Goal: Task Accomplishment & Management: Use online tool/utility

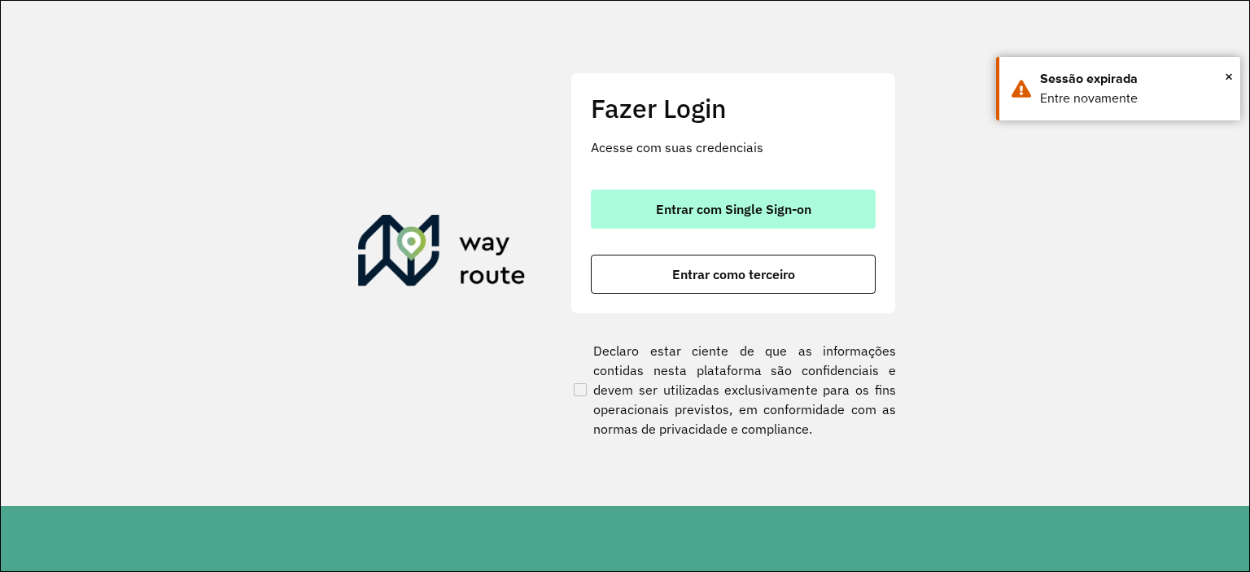
click at [714, 211] on span "Entrar com Single Sign-on" at bounding box center [733, 209] width 155 height 13
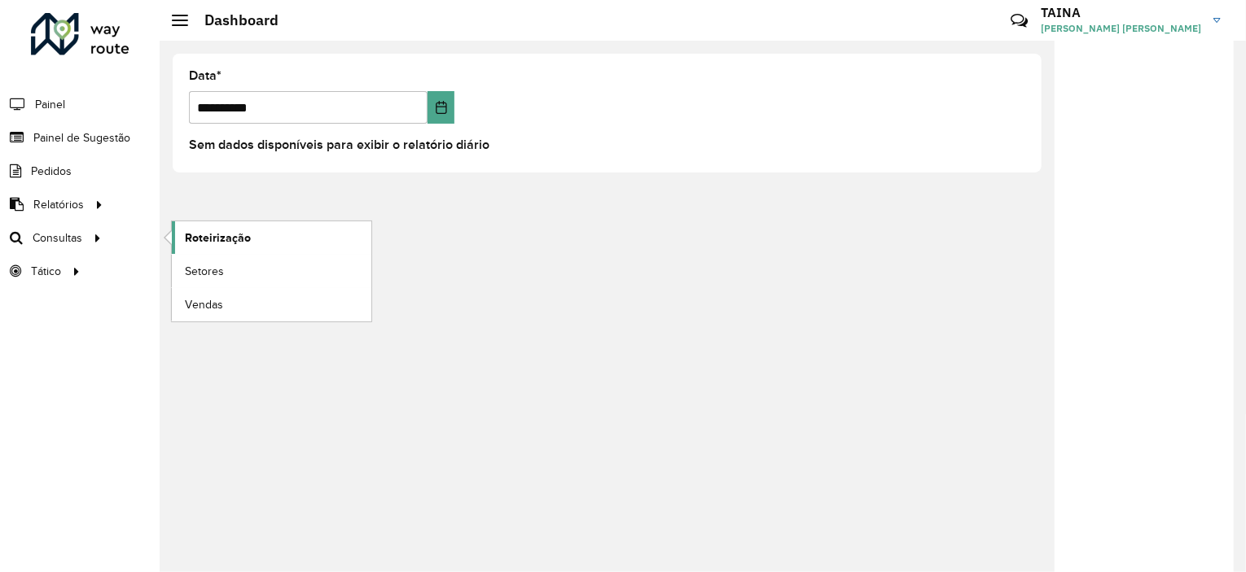
click at [208, 230] on span "Roteirização" at bounding box center [218, 238] width 66 height 17
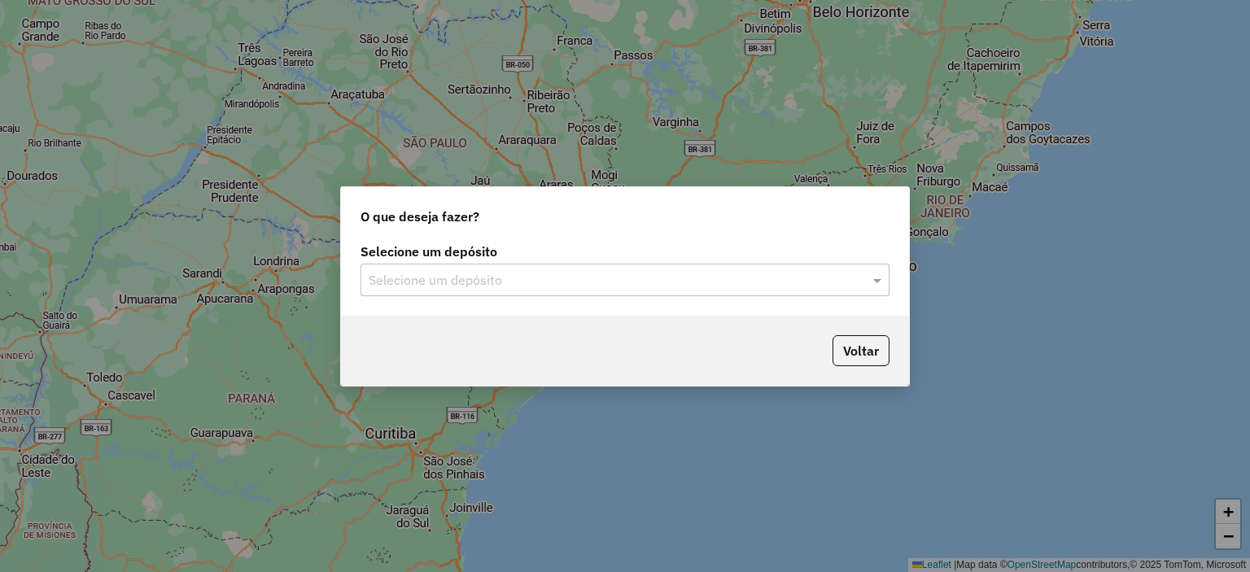
click at [498, 273] on input "text" at bounding box center [609, 281] width 480 height 20
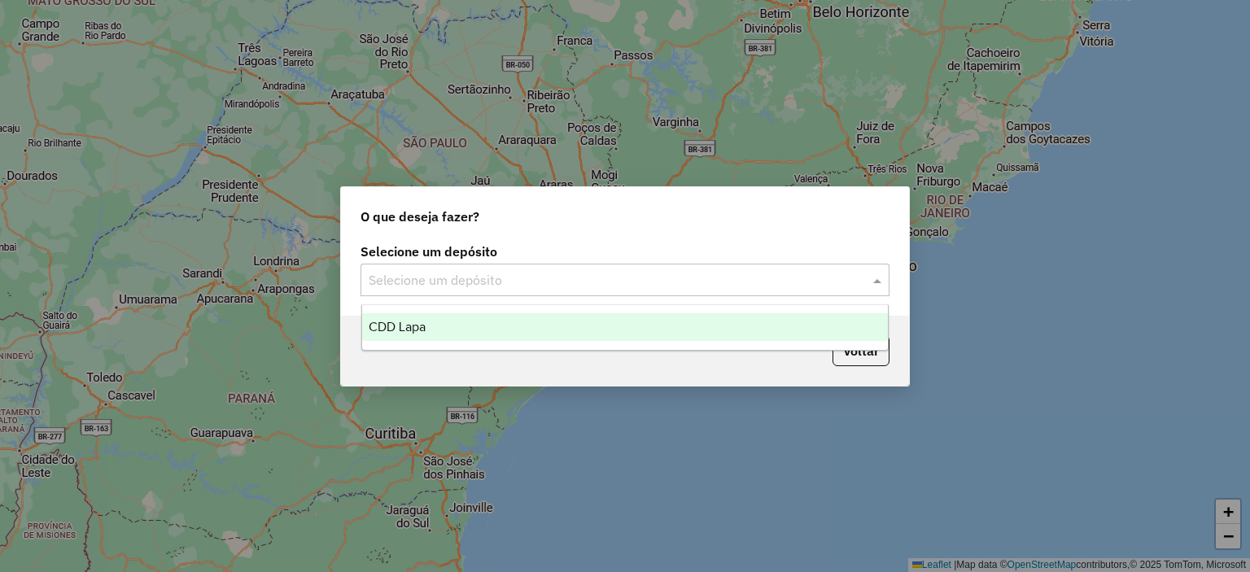
click at [482, 331] on div "CDD Lapa" at bounding box center [625, 327] width 527 height 28
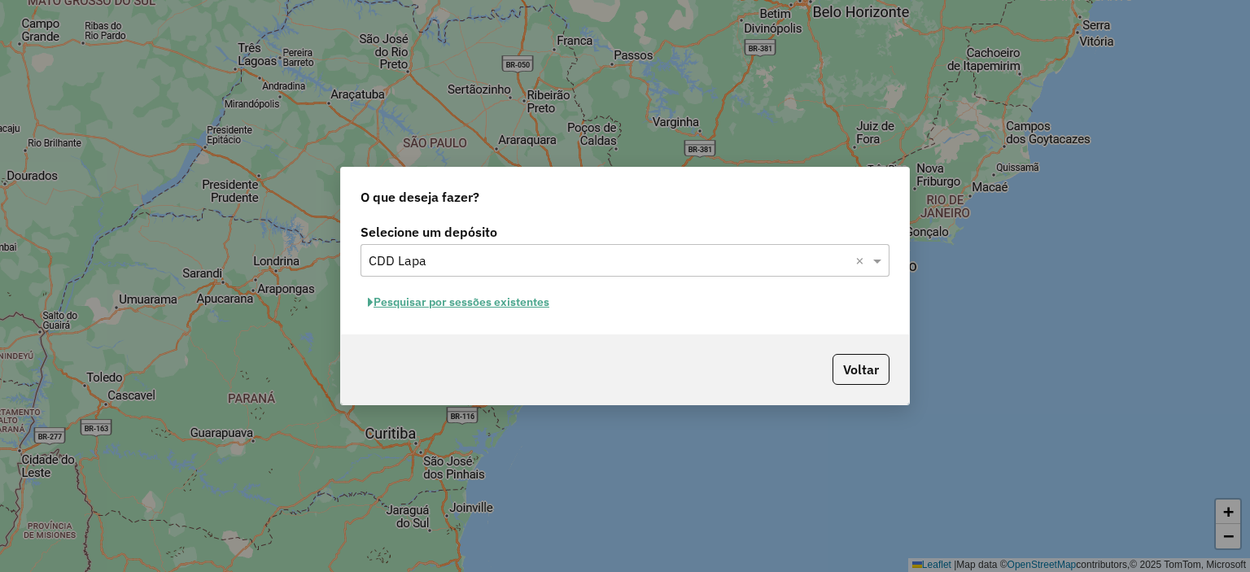
click at [473, 305] on button "Pesquisar por sessões existentes" at bounding box center [459, 302] width 196 height 25
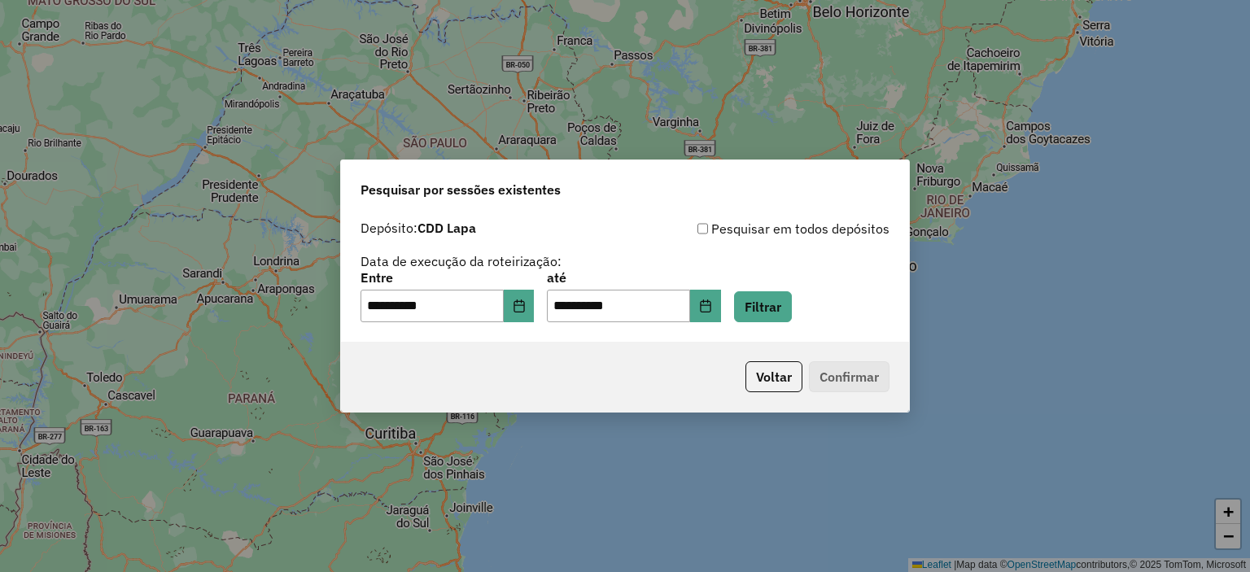
click at [818, 300] on div "**********" at bounding box center [625, 297] width 529 height 50
click at [784, 307] on button "Filtrar" at bounding box center [763, 306] width 58 height 31
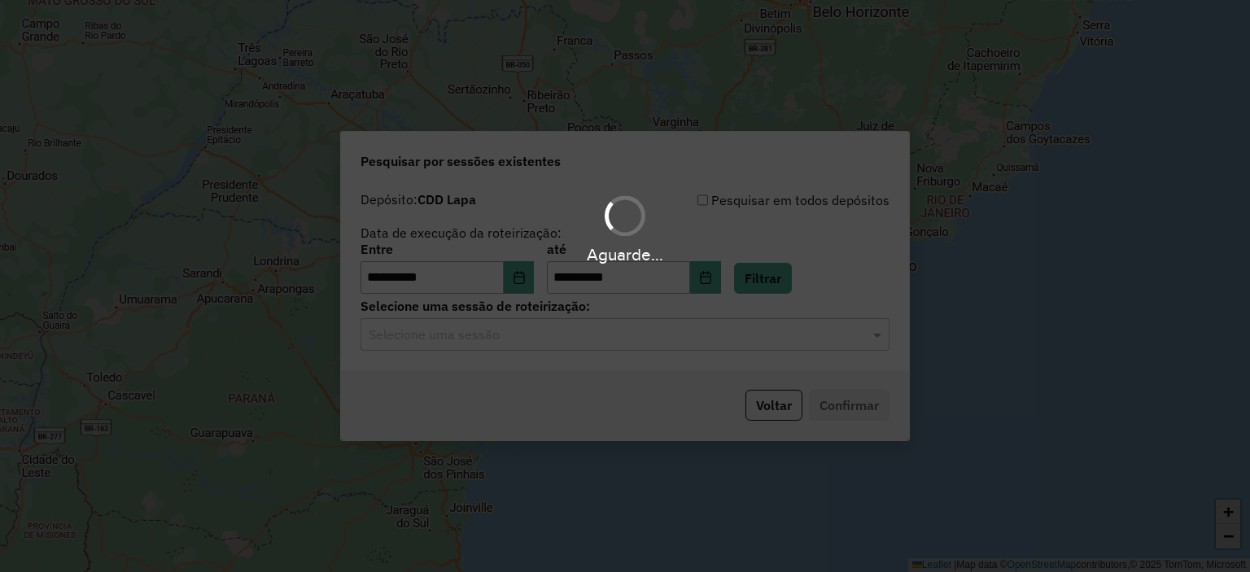
click at [534, 343] on hb-app "**********" at bounding box center [625, 286] width 1250 height 572
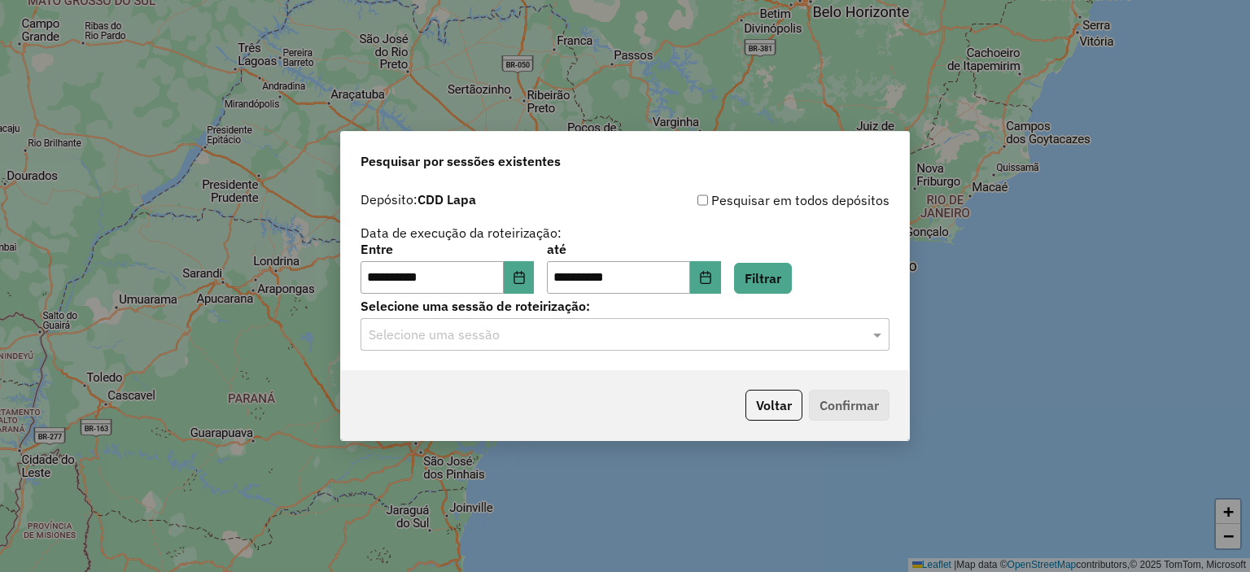
click at [534, 343] on input "text" at bounding box center [609, 336] width 480 height 20
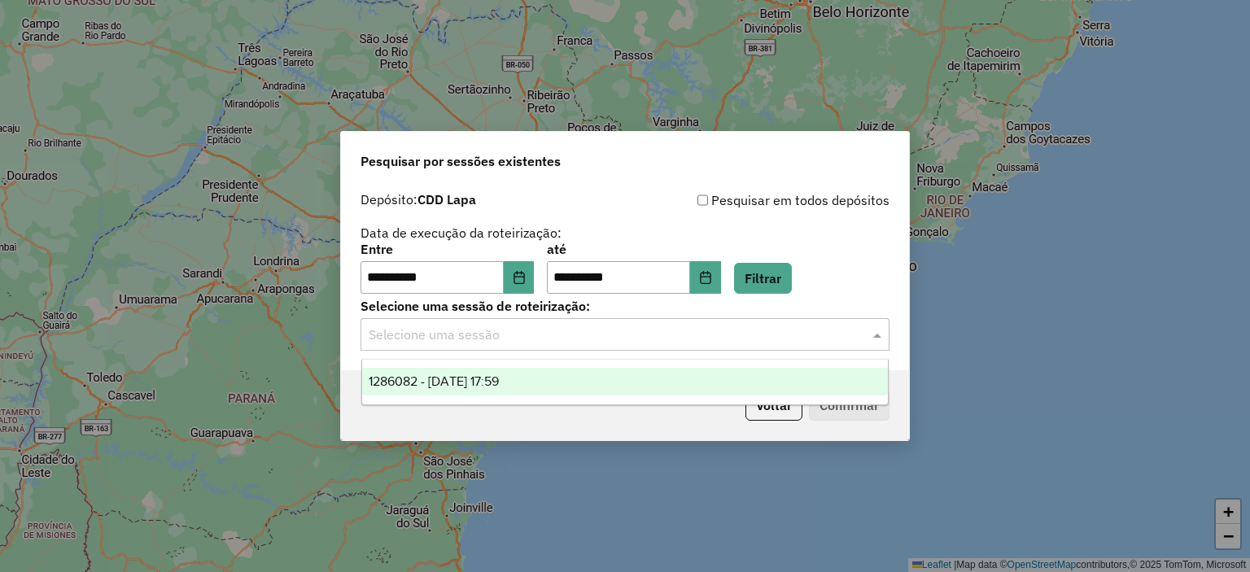
click at [499, 381] on span "1286082 - 01/10/2025 17:59" at bounding box center [434, 381] width 130 height 14
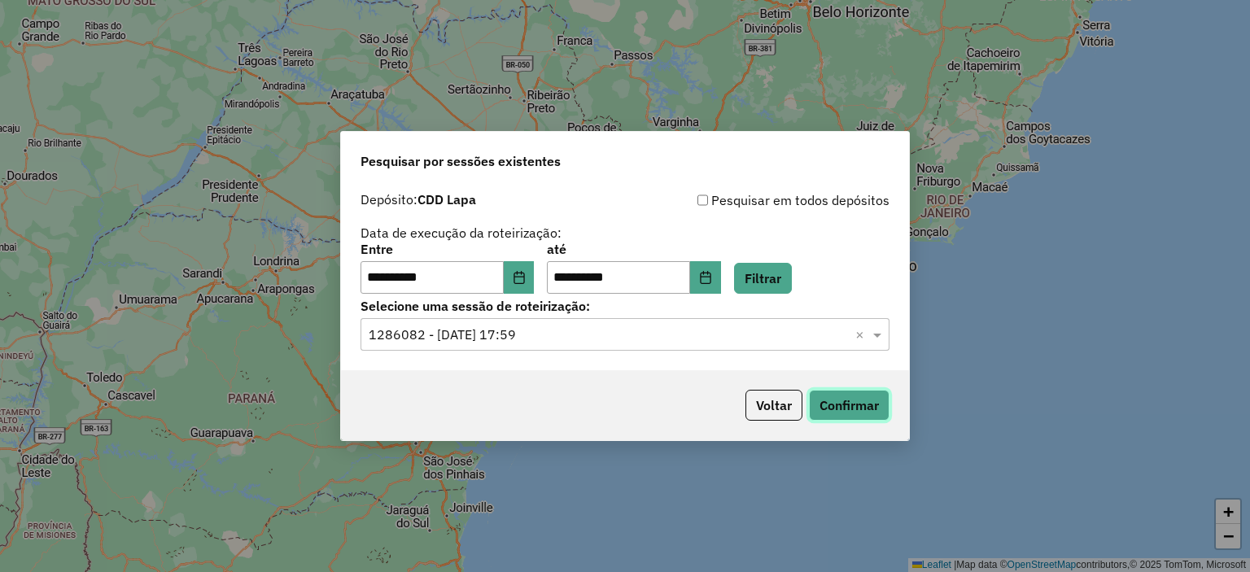
click at [833, 405] on button "Confirmar" at bounding box center [849, 405] width 81 height 31
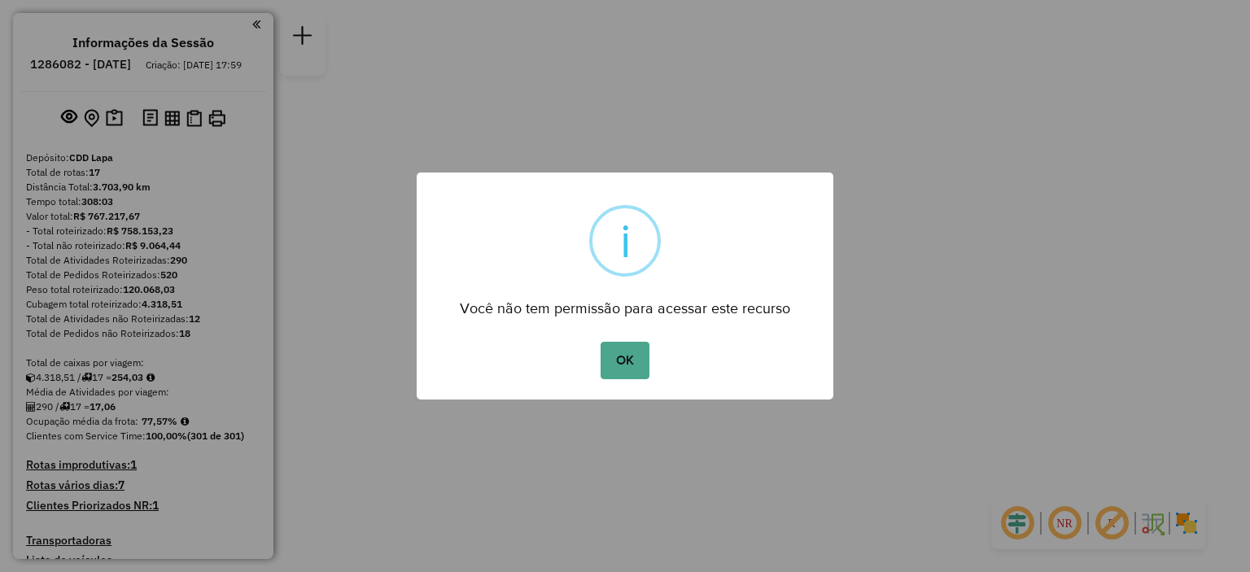
click at [653, 367] on div "OK No Cancel" at bounding box center [625, 361] width 417 height 46
click at [632, 361] on button "OK" at bounding box center [625, 360] width 48 height 37
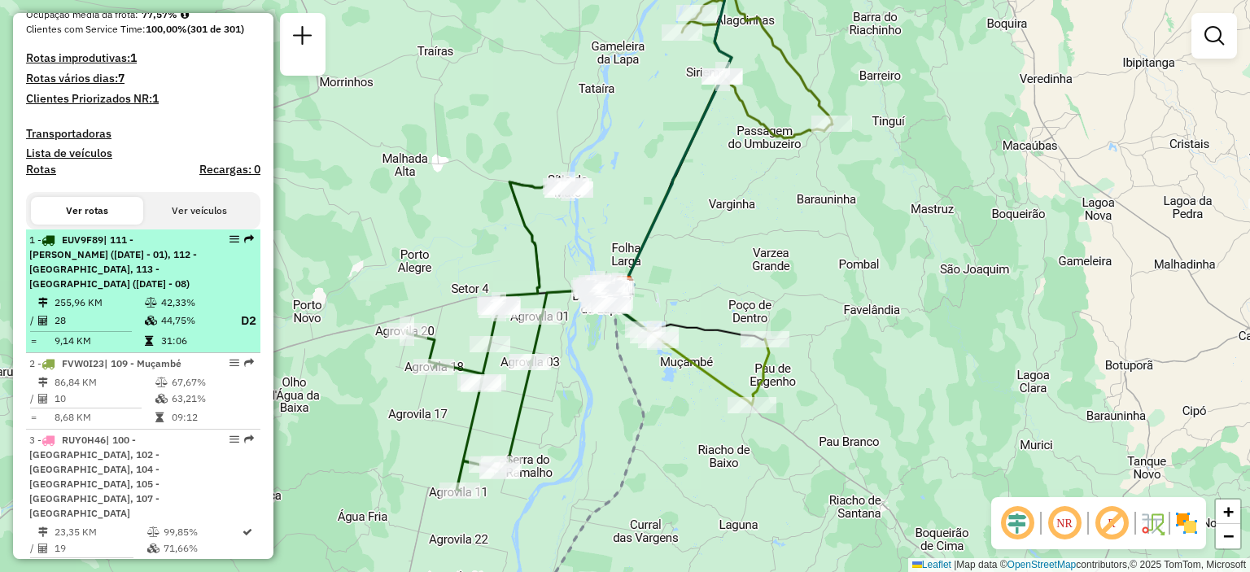
scroll to position [570, 0]
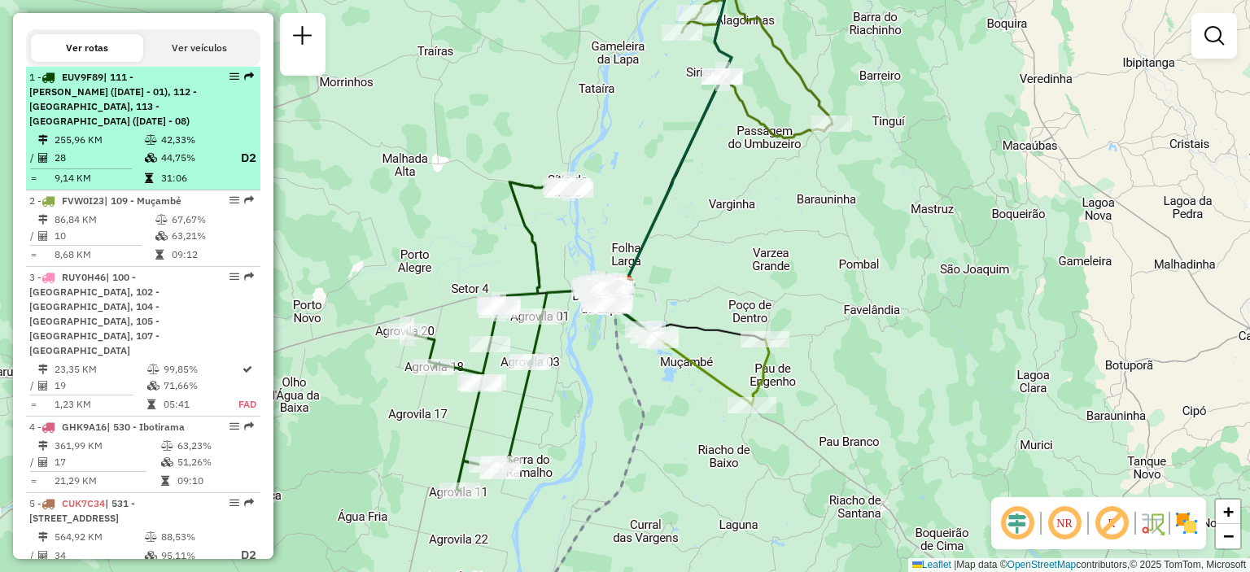
click at [173, 127] on div "1 - EUV9F89 | 111 - Agro vilas (05 - 07 - 03 - 01), 112 - Serra do Ramalho, 113…" at bounding box center [115, 99] width 173 height 59
select select "**********"
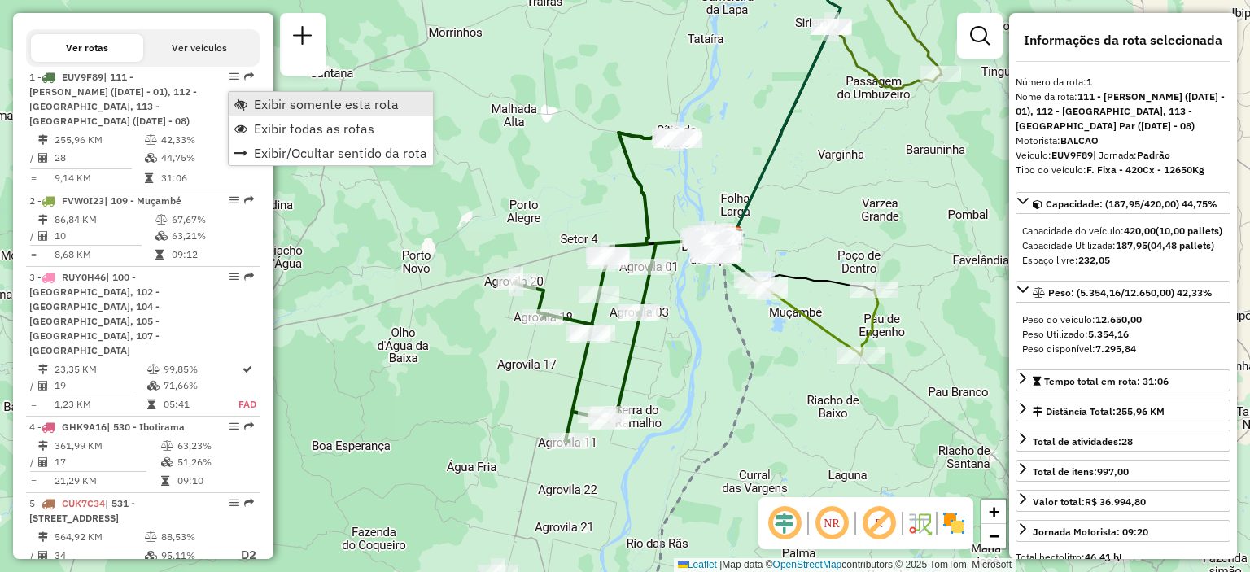
click at [252, 109] on link "Exibir somente esta rota" at bounding box center [331, 104] width 204 height 24
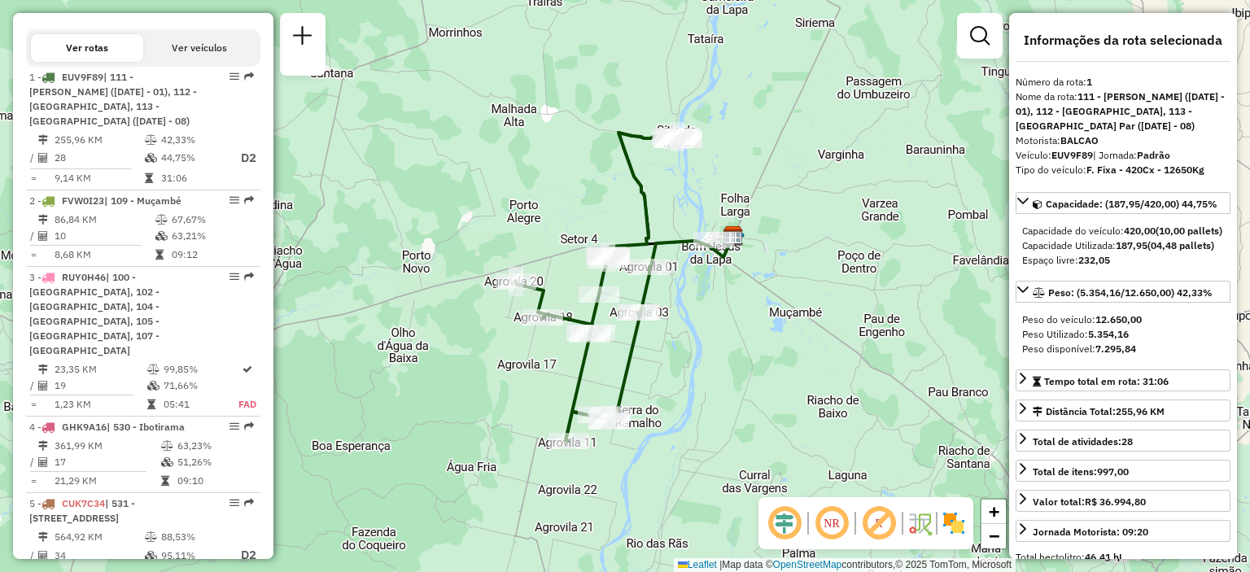
click at [837, 517] on em at bounding box center [831, 523] width 39 height 39
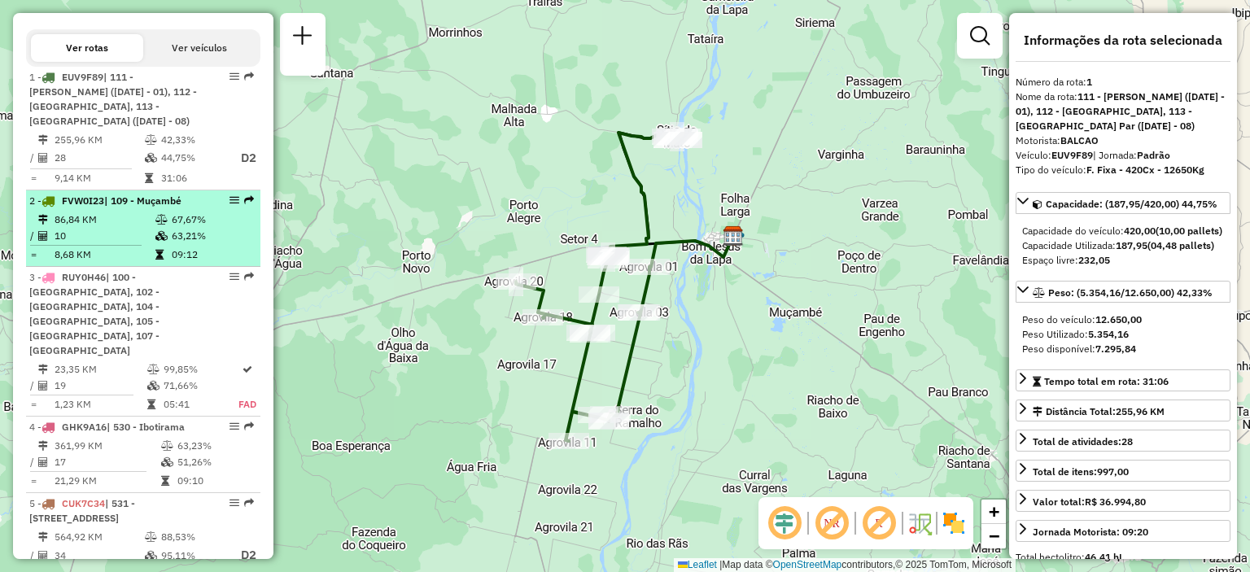
click at [113, 228] on td "86,84 KM" at bounding box center [104, 220] width 101 height 16
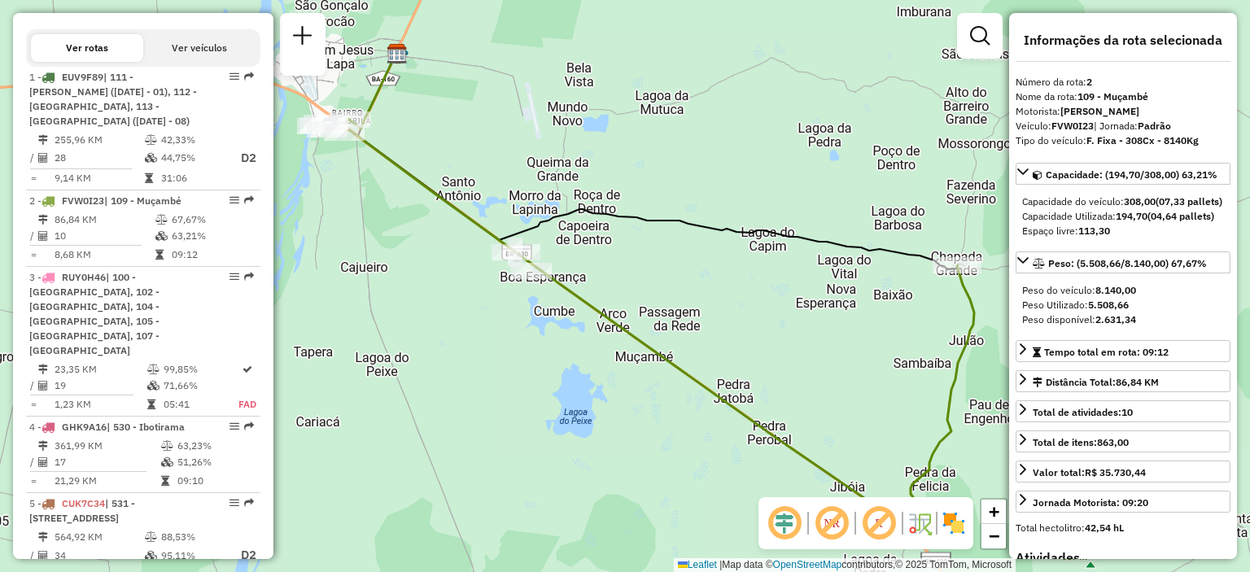
drag, startPoint x: 617, startPoint y: 208, endPoint x: 601, endPoint y: 162, distance: 48.4
click at [601, 162] on div "Janela de atendimento Grade de atendimento Capacidade Transportadoras Veículos …" at bounding box center [625, 286] width 1250 height 572
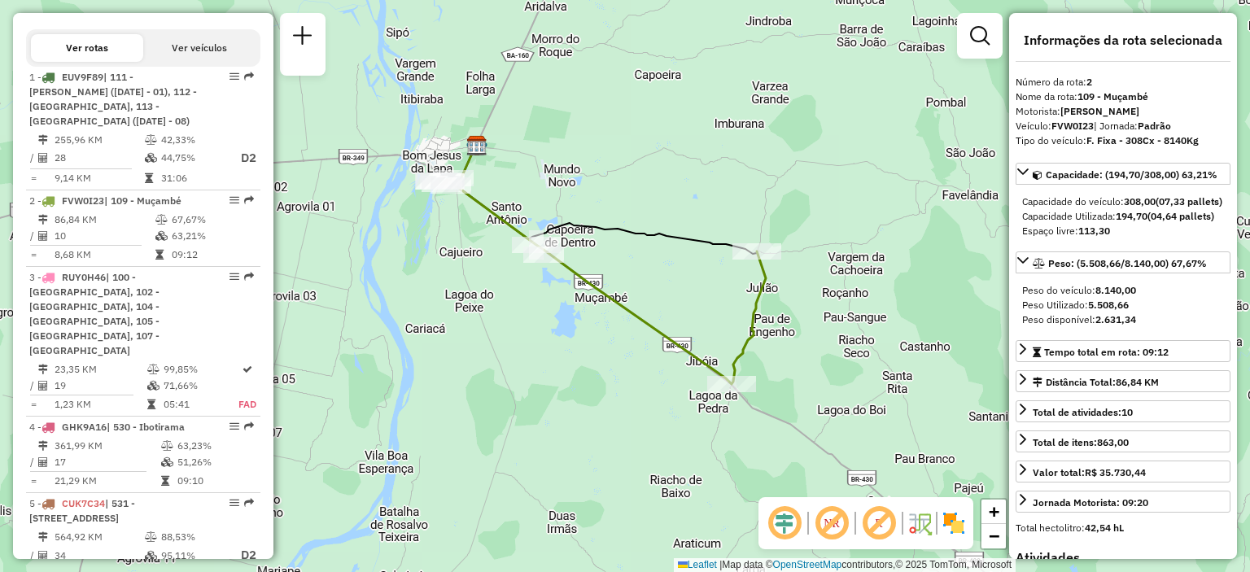
drag, startPoint x: 645, startPoint y: 169, endPoint x: 621, endPoint y: 201, distance: 40.2
click at [621, 201] on div "Janela de atendimento Grade de atendimento Capacidade Transportadoras Veículos …" at bounding box center [625, 286] width 1250 height 572
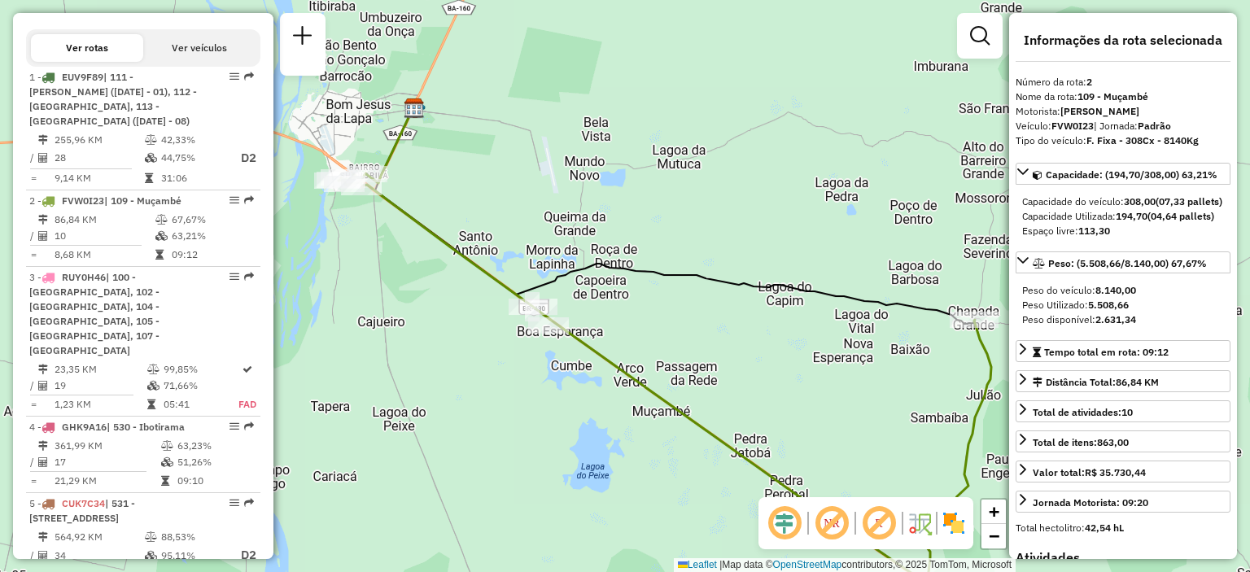
click at [585, 181] on div "Janela de atendimento Grade de atendimento Capacidade Transportadoras Veículos …" at bounding box center [625, 286] width 1250 height 572
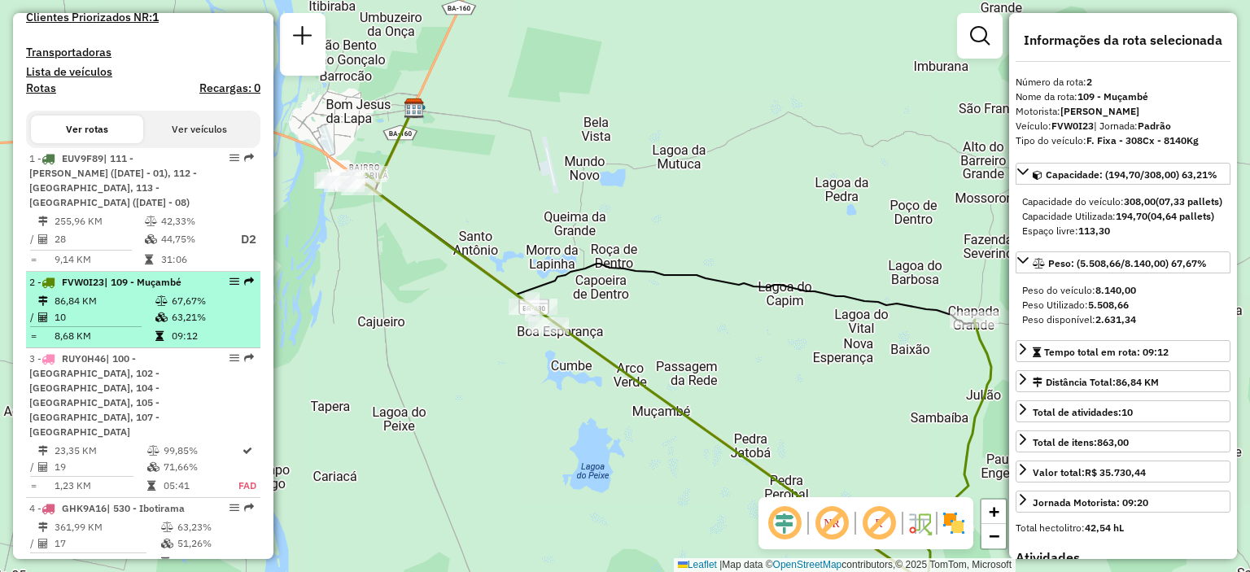
scroll to position [407, 0]
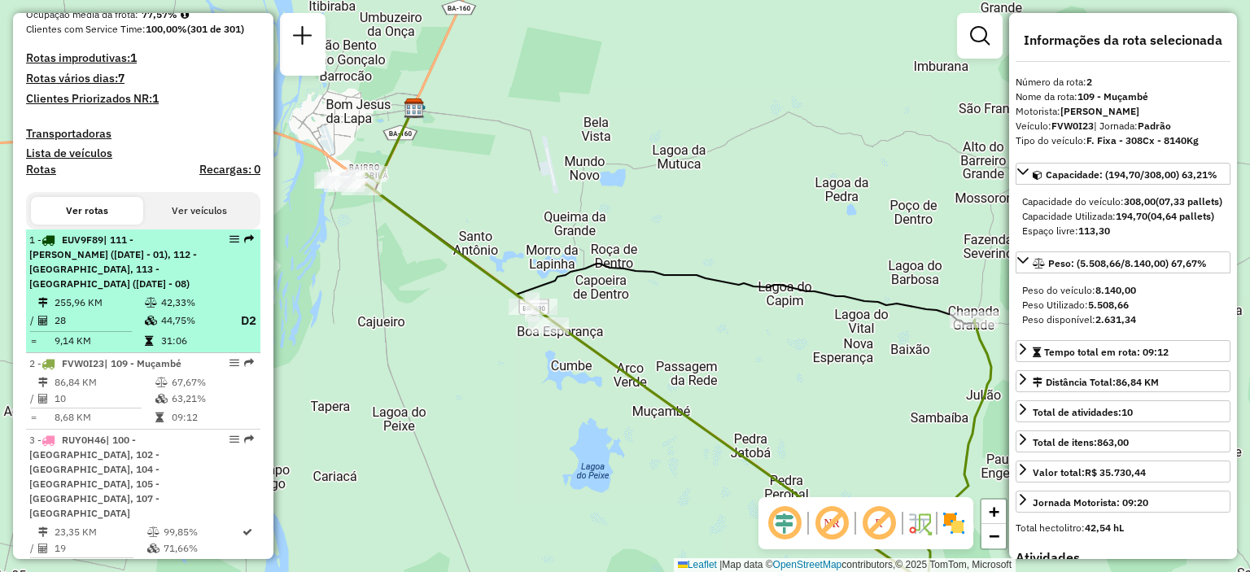
click at [115, 289] on span "| 111 - Agro vilas (05 - 07 - 03 - 01), 112 - Serra do Ramalho, 113 - Agrovilla…" at bounding box center [113, 262] width 168 height 56
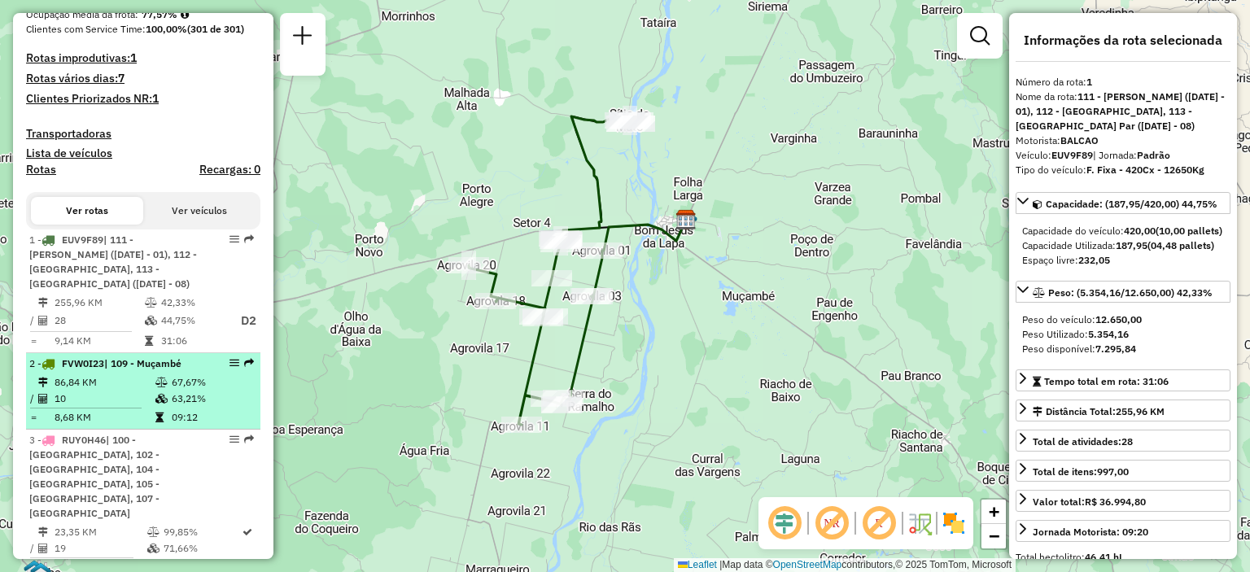
click at [130, 388] on li "2 - FVW0I23 | 109 - Muçambé 86,84 KM 67,67% / 10 63,21% = 8,68 KM 09:12" at bounding box center [143, 391] width 234 height 77
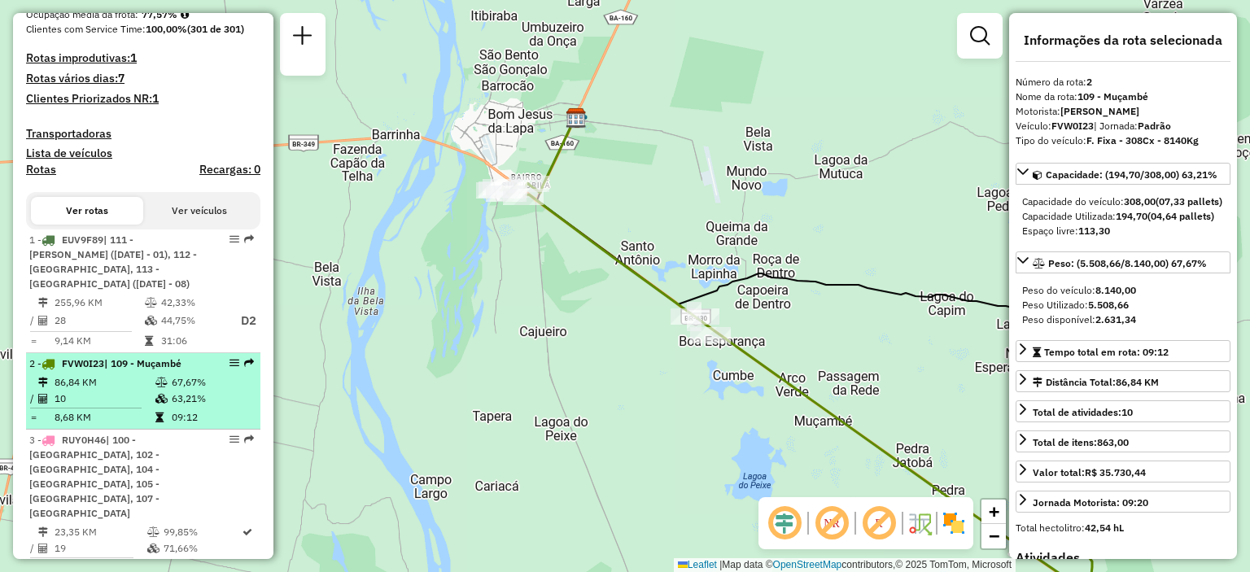
click at [221, 391] on td "67,67%" at bounding box center [212, 382] width 82 height 16
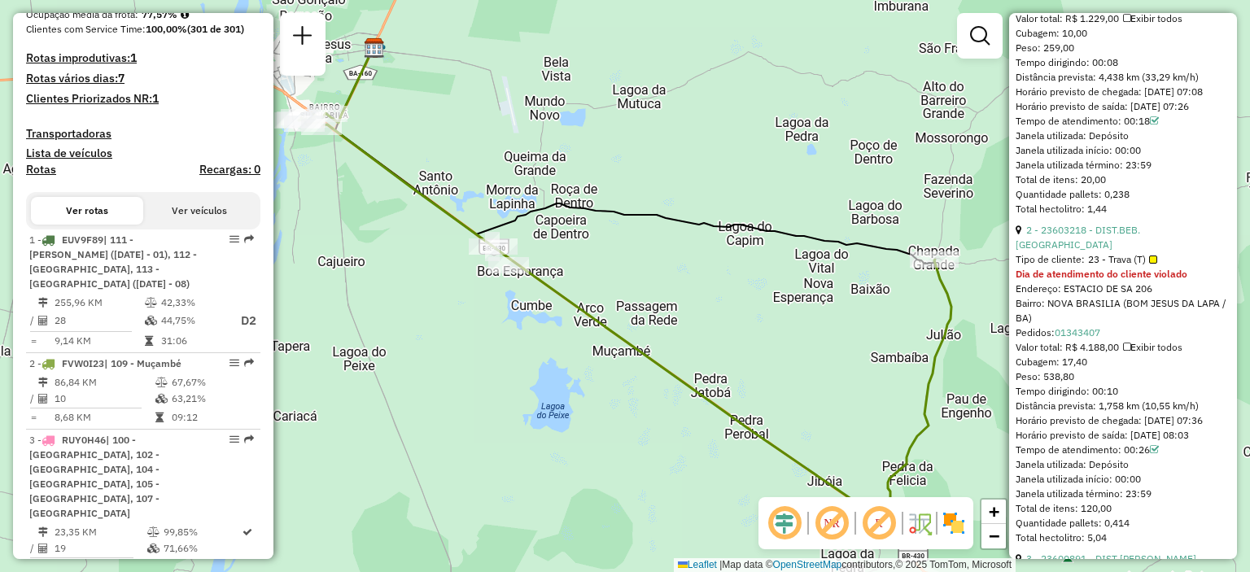
scroll to position [814, 0]
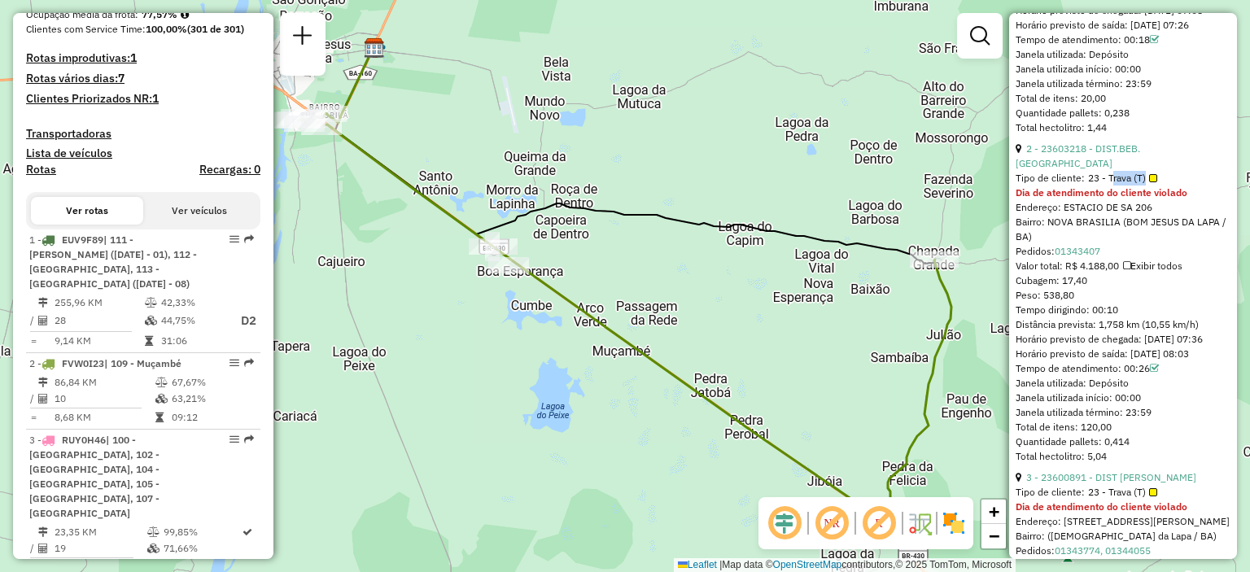
drag, startPoint x: 1108, startPoint y: 203, endPoint x: 1143, endPoint y: 207, distance: 35.2
click at [1143, 186] on span "23 - Trava (T)" at bounding box center [1122, 178] width 69 height 15
click at [1158, 186] on div "Tipo de cliente: 23 - Trava (T)" at bounding box center [1123, 178] width 215 height 15
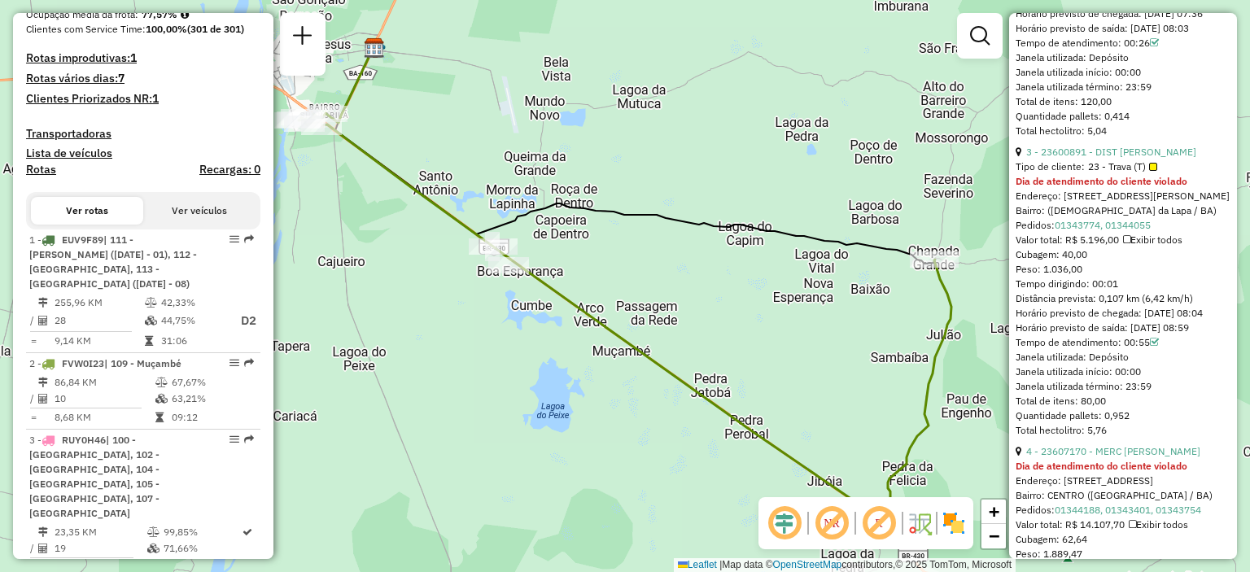
scroll to position [1303, 0]
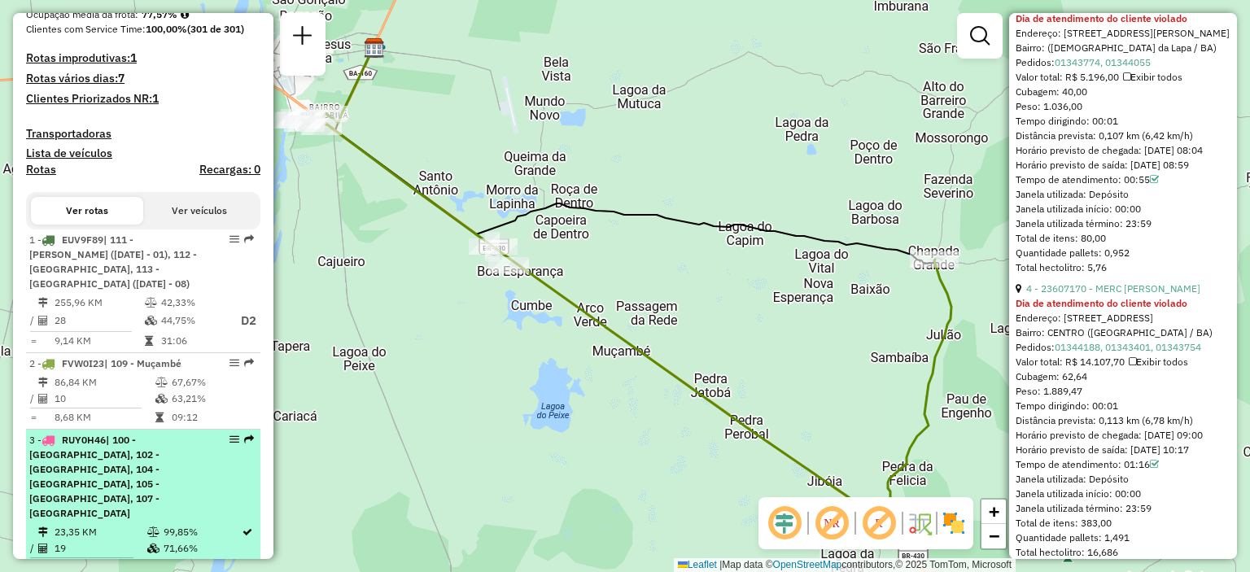
click at [123, 506] on div "3 - RUY0H46 | 100 - Lagoa Grande, 102 - Amaralina, 104 - Brasilandia, 105 - Bei…" at bounding box center [115, 477] width 173 height 88
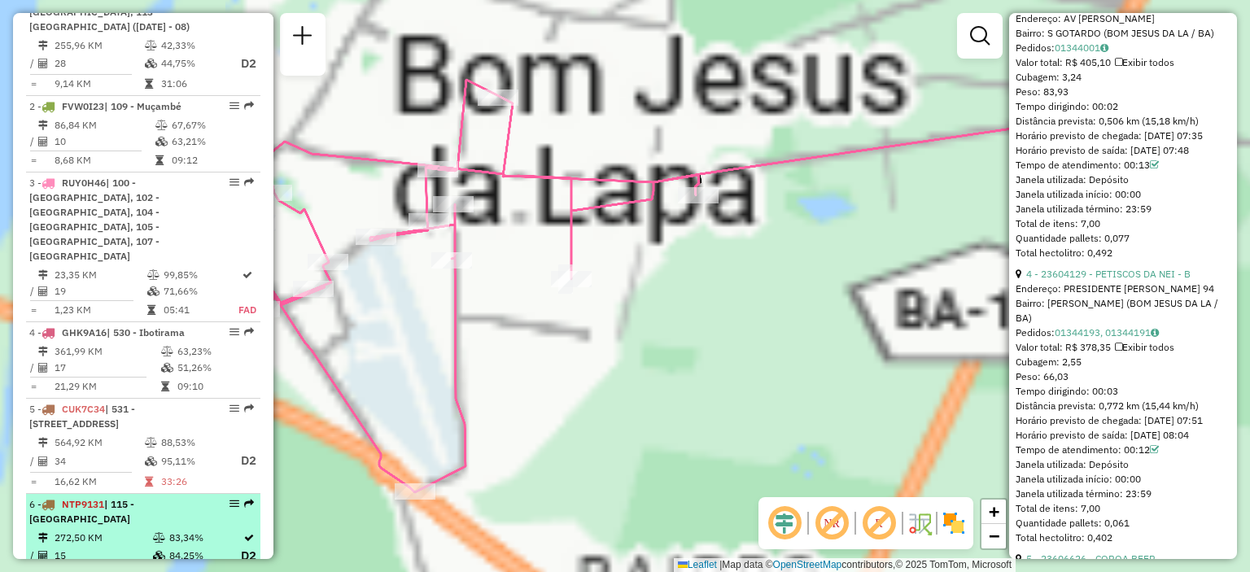
scroll to position [839, 0]
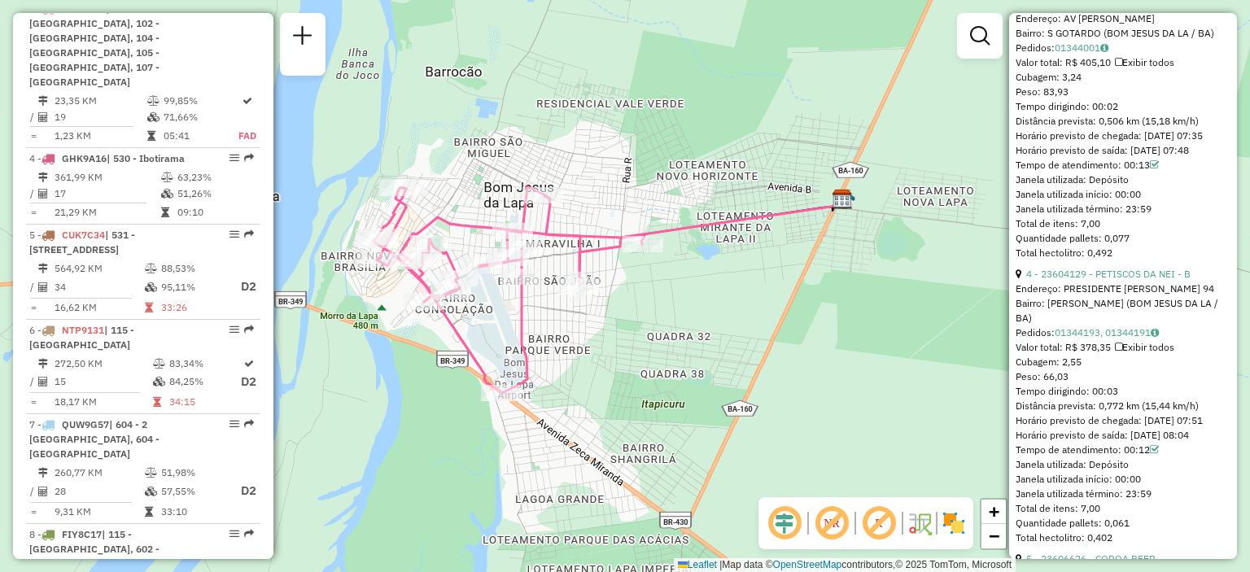
drag, startPoint x: 528, startPoint y: 331, endPoint x: 593, endPoint y: 339, distance: 65.6
click at [593, 339] on div "Janela de atendimento Grade de atendimento Capacidade Transportadoras Veículos …" at bounding box center [625, 286] width 1250 height 572
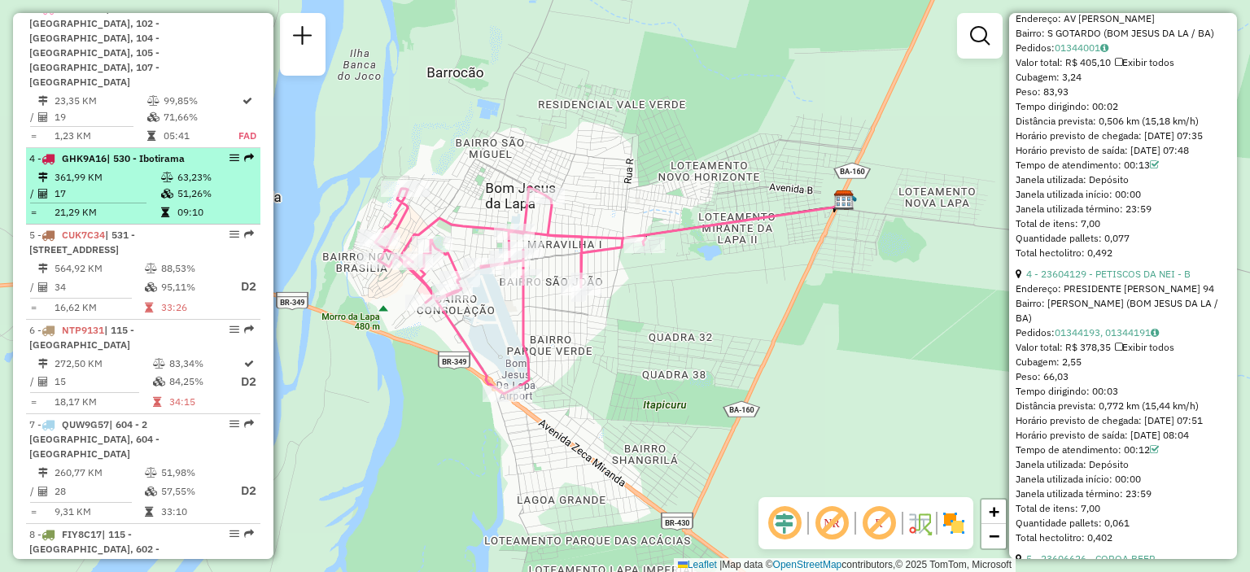
click at [102, 169] on td "361,99 KM" at bounding box center [107, 177] width 107 height 16
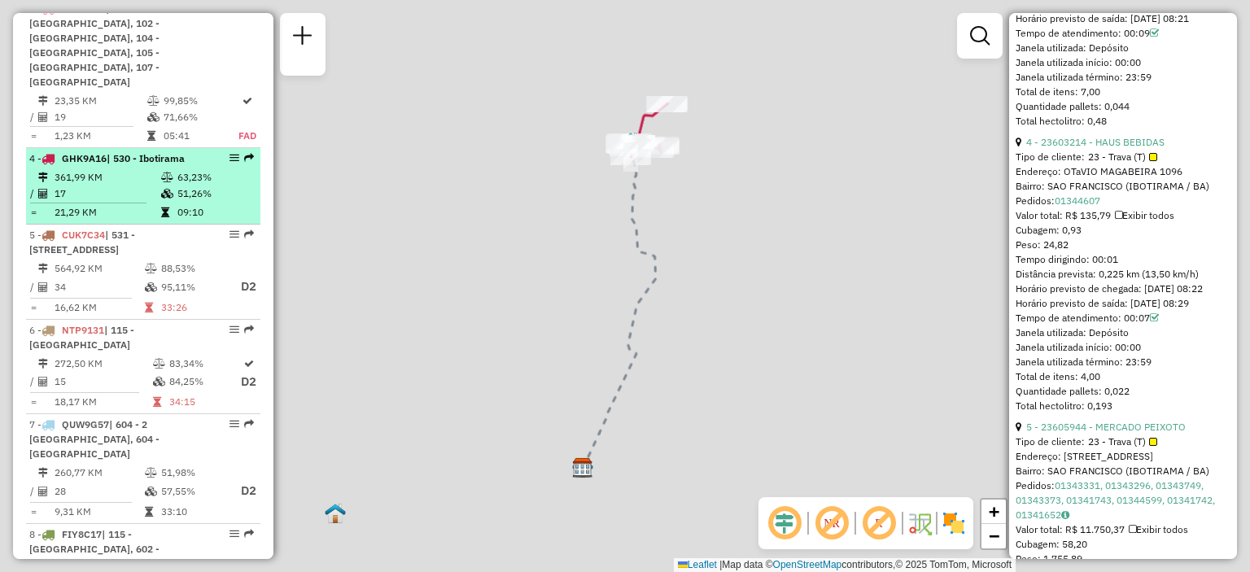
scroll to position [1303, 0]
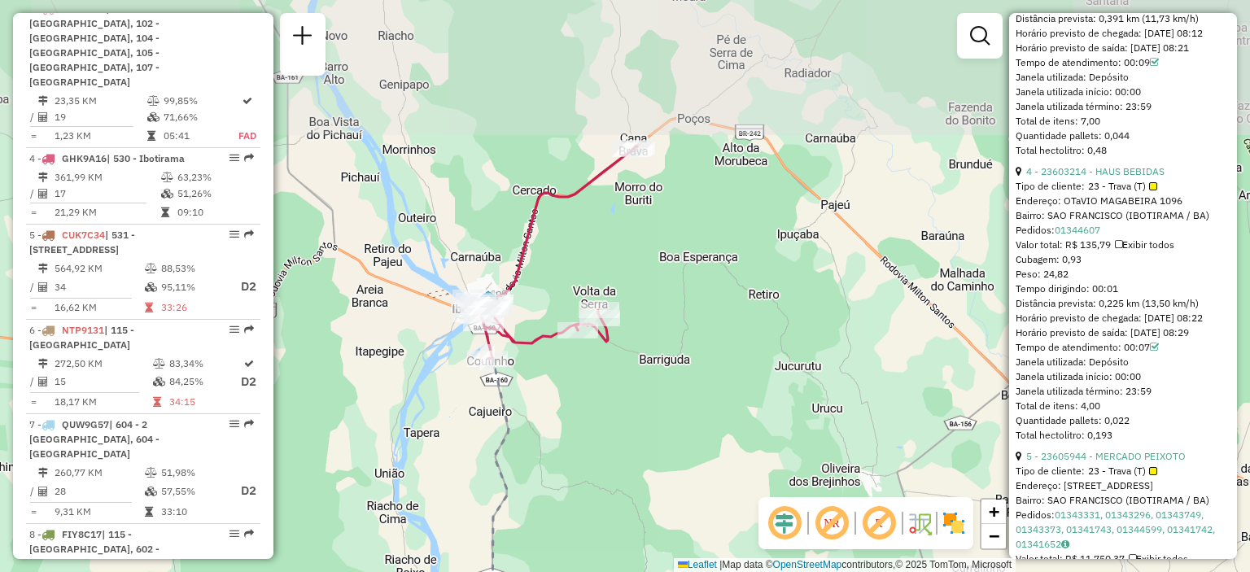
drag, startPoint x: 729, startPoint y: 97, endPoint x: 609, endPoint y: 281, distance: 219.5
click at [609, 281] on div "Janela de atendimento Grade de atendimento Capacidade Transportadoras Veículos …" at bounding box center [625, 286] width 1250 height 572
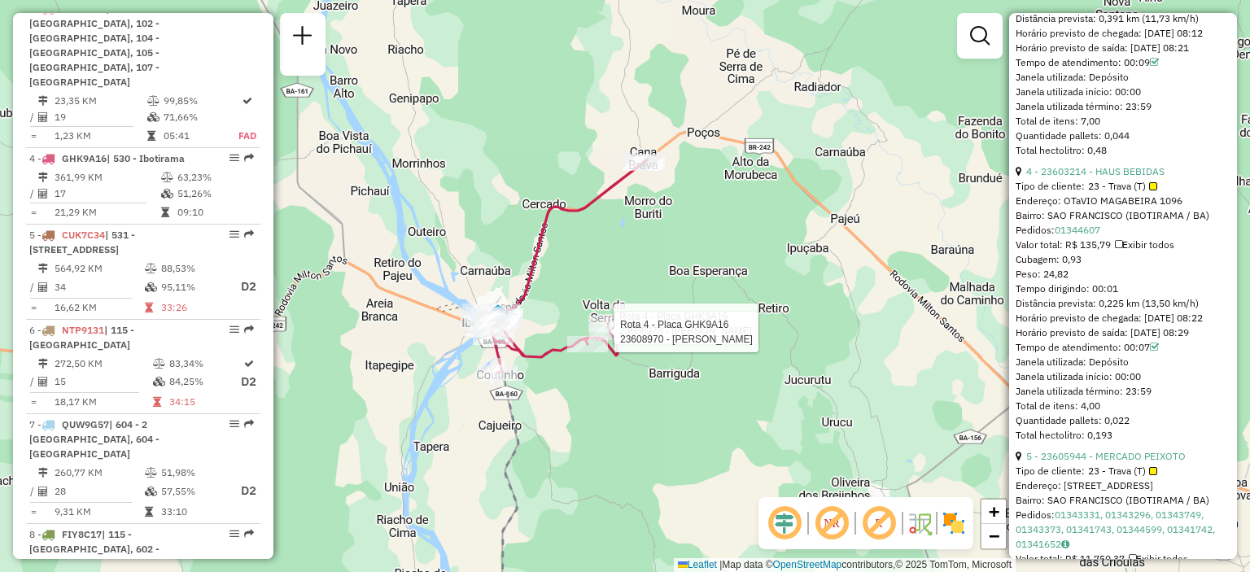
drag, startPoint x: 685, startPoint y: 195, endPoint x: 699, endPoint y: 205, distance: 17.4
click at [699, 205] on div "Rota 4 - Placa GHK9A16 23608973 - AMILTON DOURADO DE SOUZA Rota 4 - Placa GHK9A…" at bounding box center [625, 286] width 1250 height 572
